Goal: Information Seeking & Learning: Learn about a topic

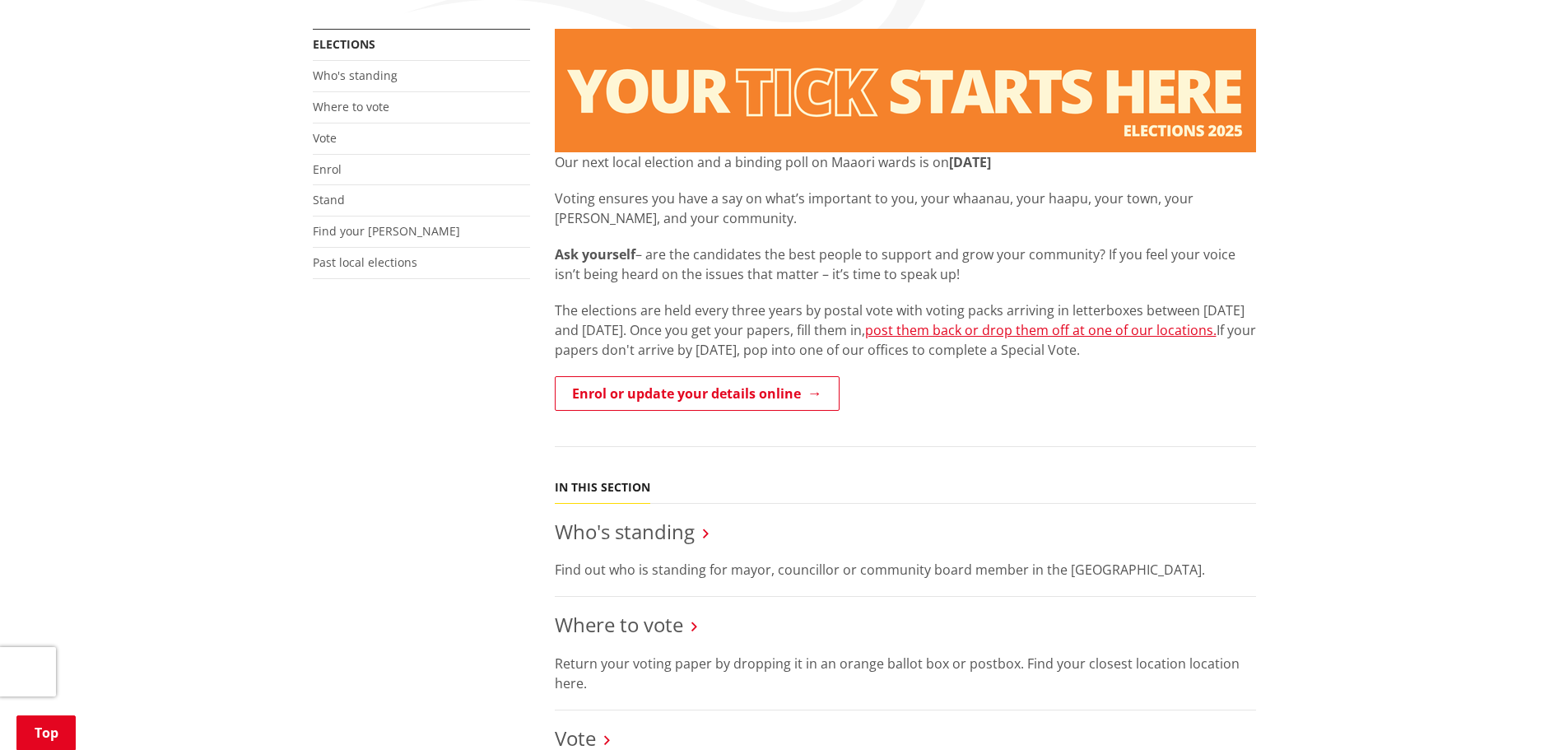
scroll to position [329, 0]
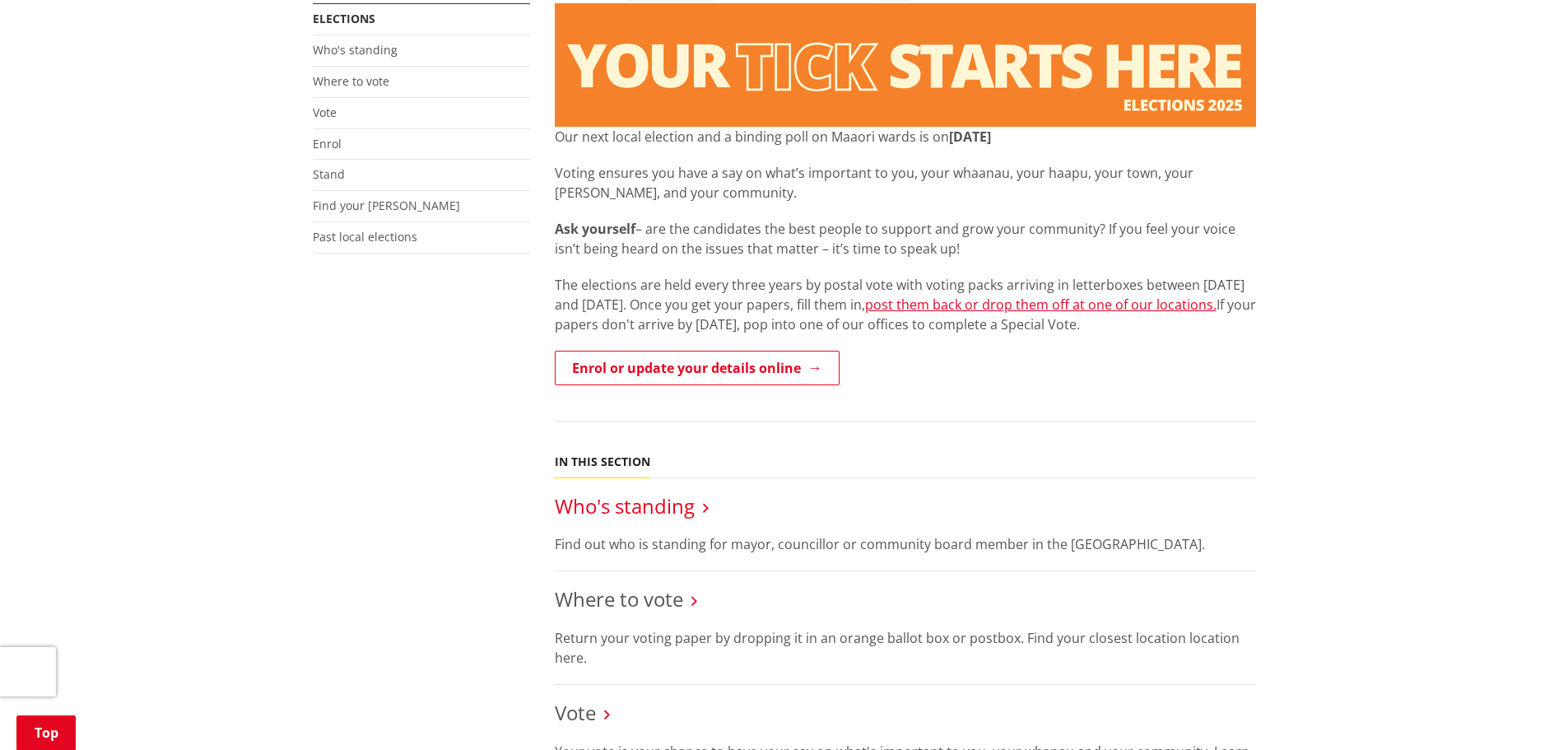
click at [650, 506] on link "Who's standing" at bounding box center [625, 506] width 140 height 27
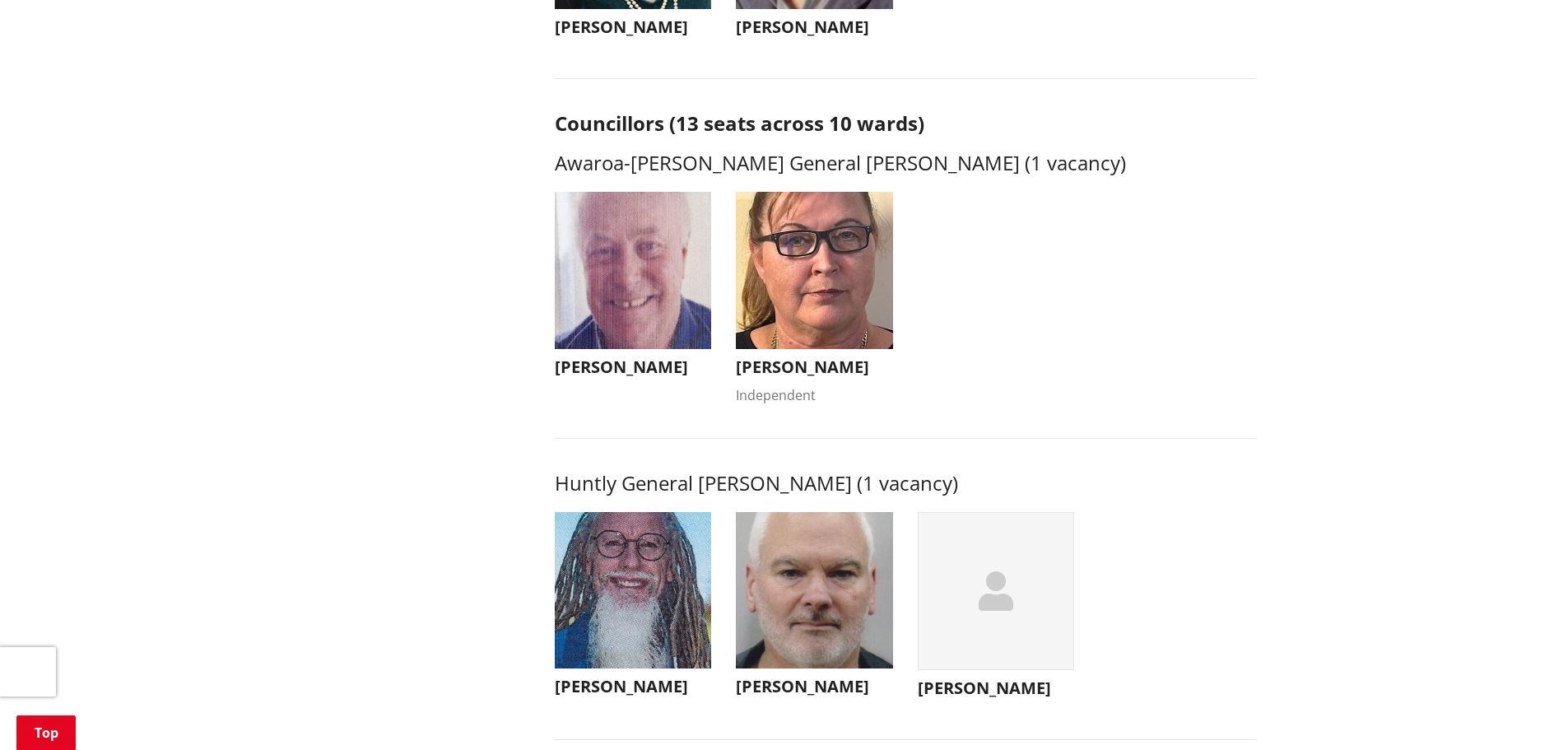
scroll to position [659, 0]
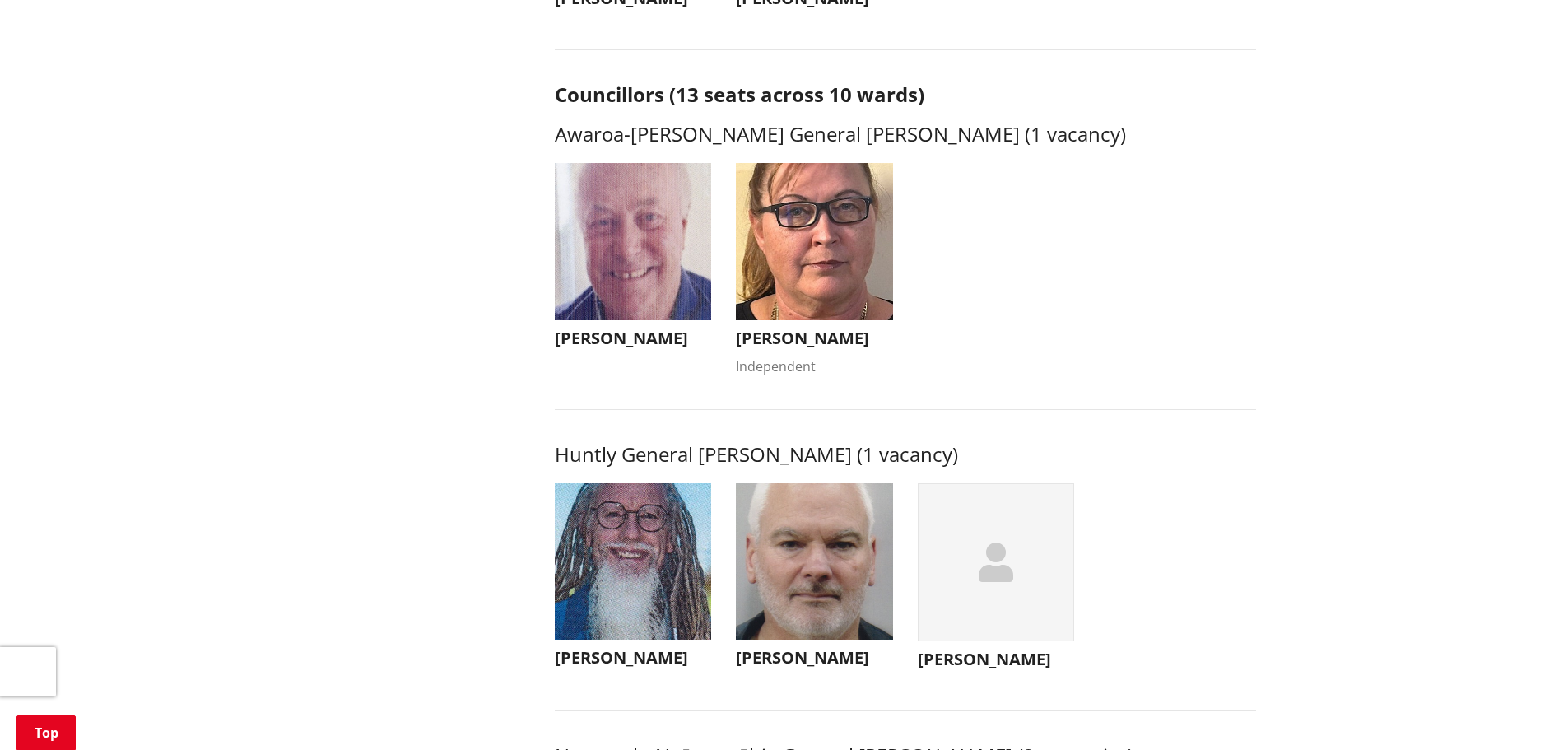
click at [784, 338] on h3 "[PERSON_NAME]" at bounding box center [815, 338] width 158 height 20
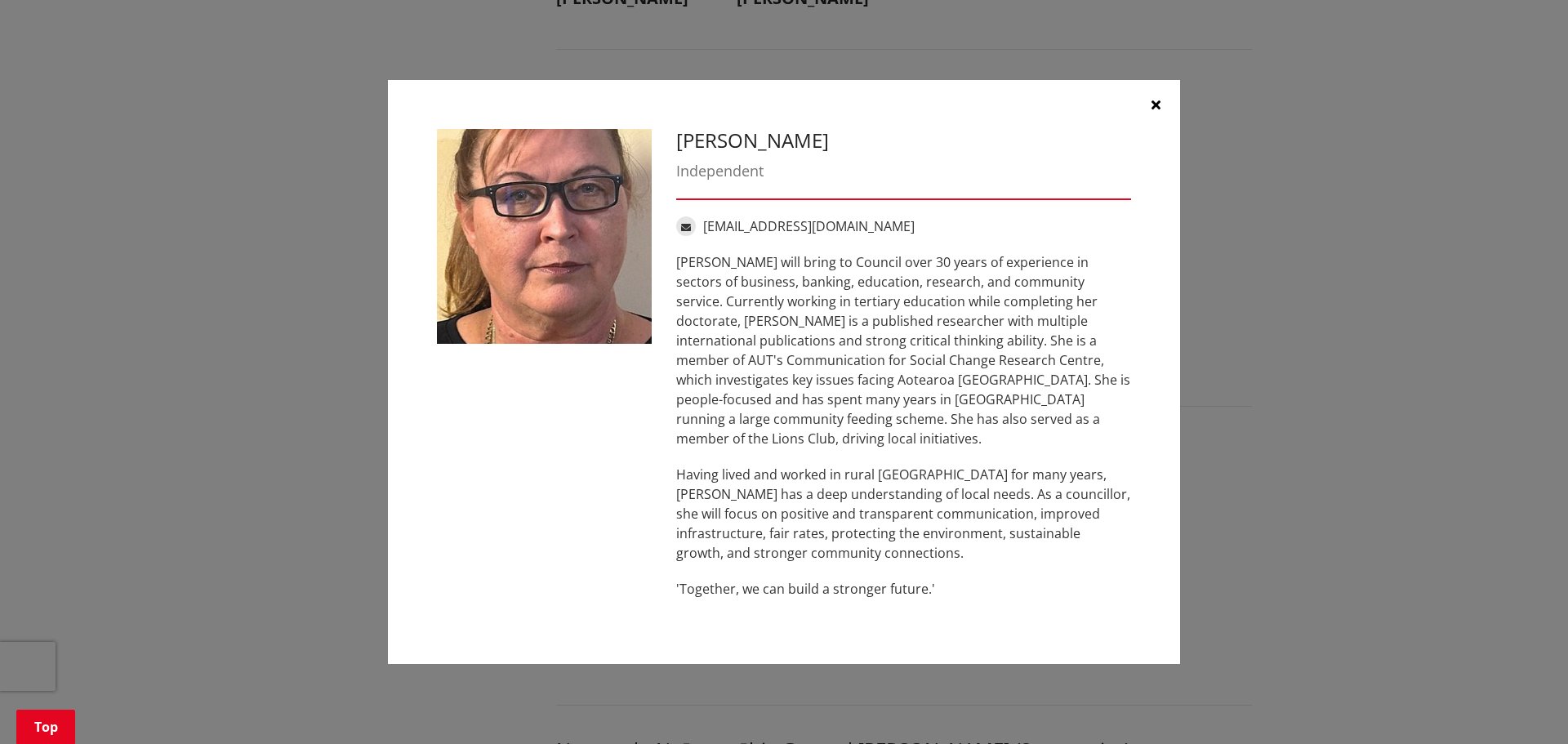
click at [1156, 111] on icon "button" at bounding box center [1157, 104] width 9 height 13
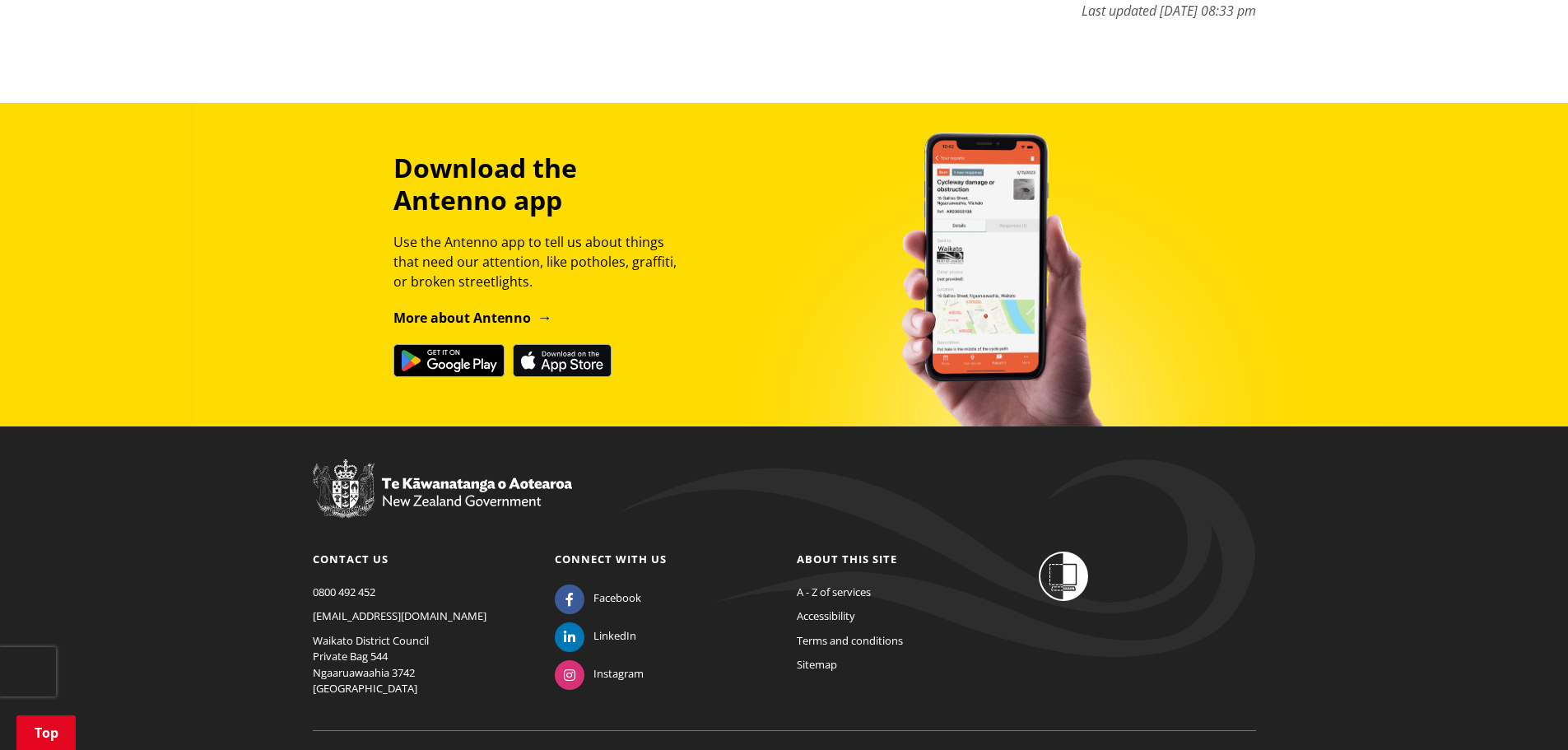
scroll to position [10737, 0]
